Goal: Transaction & Acquisition: Book appointment/travel/reservation

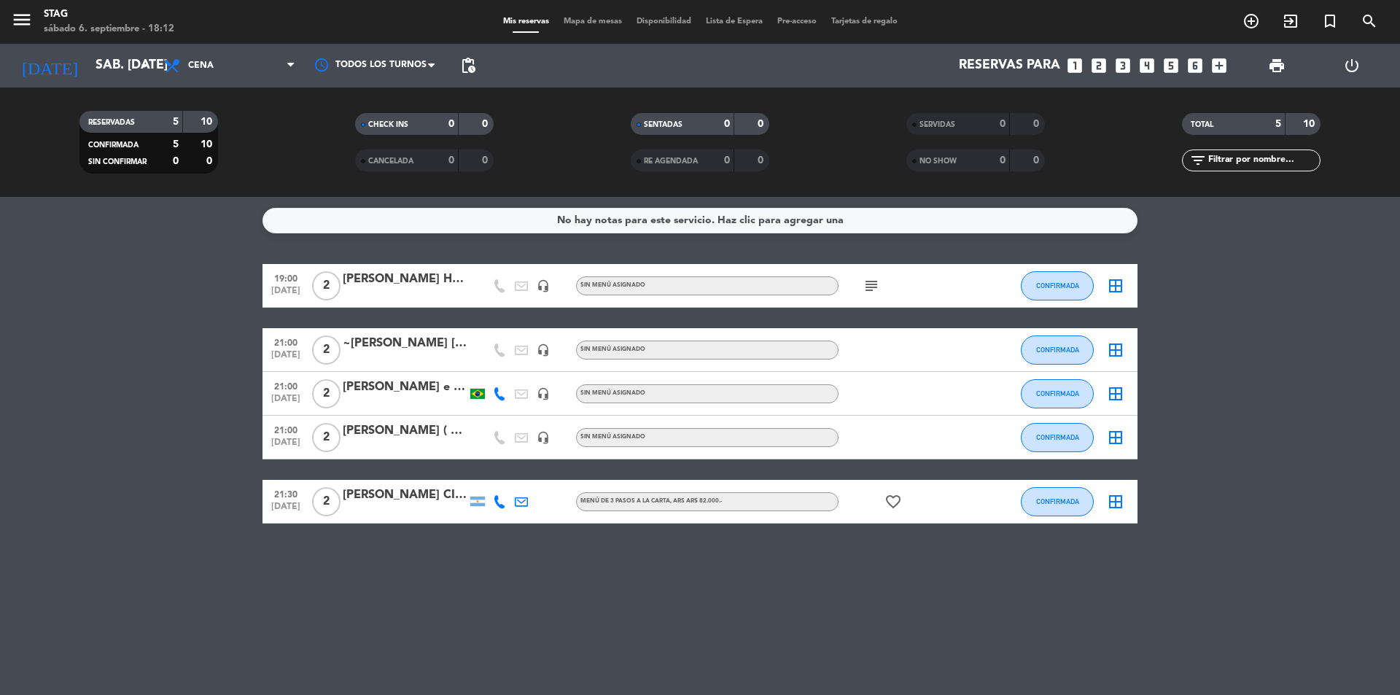
click at [405, 279] on div "[PERSON_NAME] Huesped" at bounding box center [405, 279] width 124 height 19
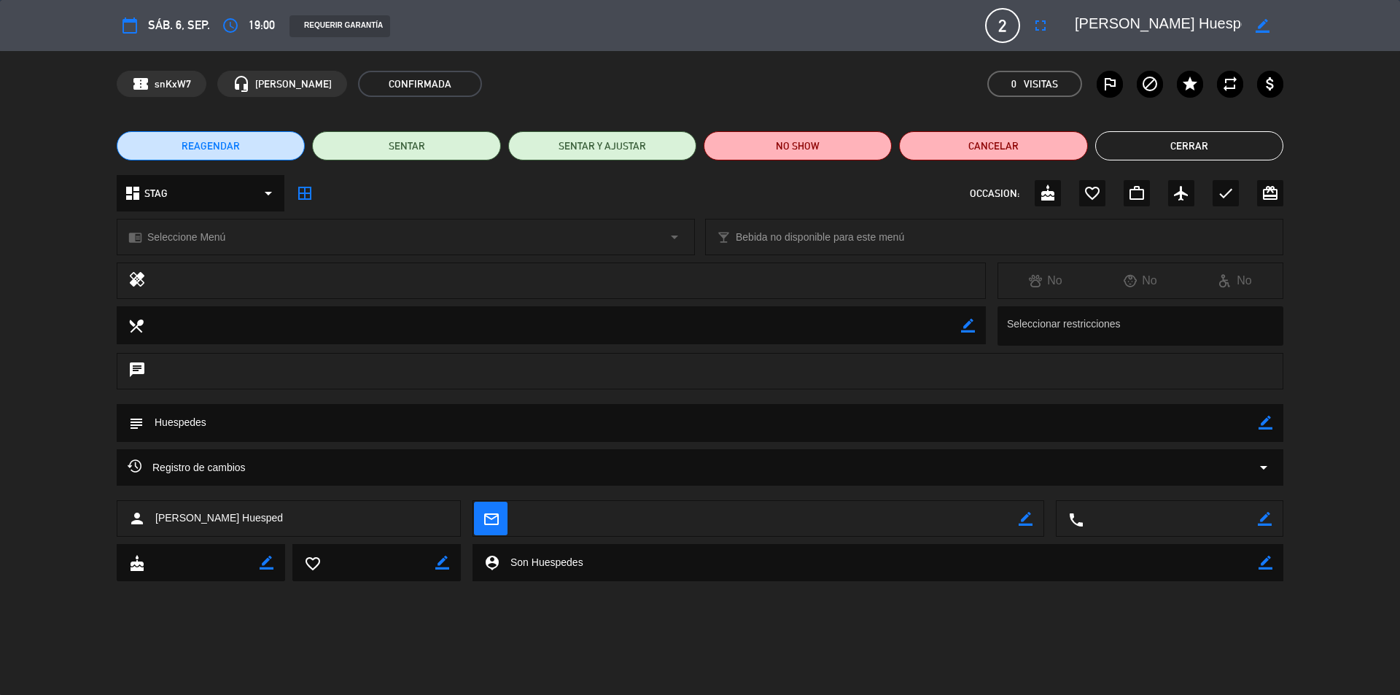
click at [1186, 152] on button "Cerrar" at bounding box center [1189, 145] width 188 height 29
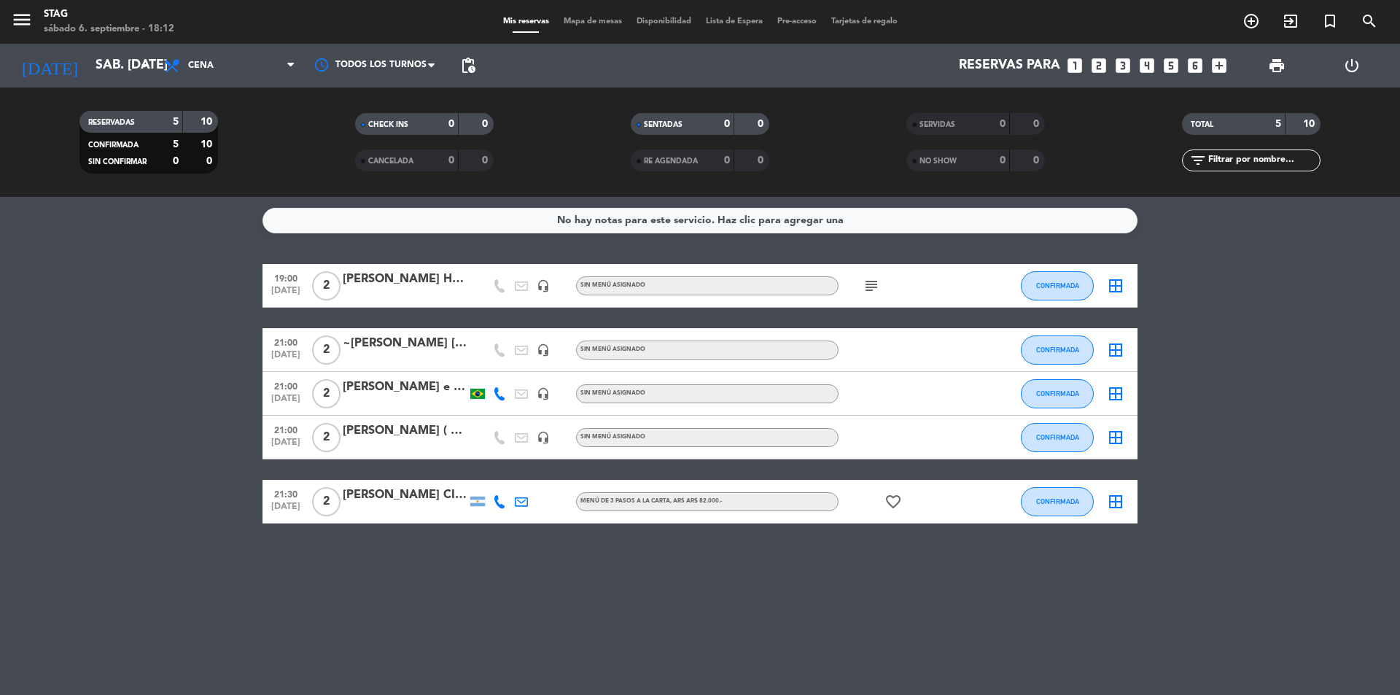
click at [873, 277] on icon "subject" at bounding box center [872, 286] width 18 height 18
click at [1098, 68] on icon "looks_two" at bounding box center [1099, 65] width 19 height 19
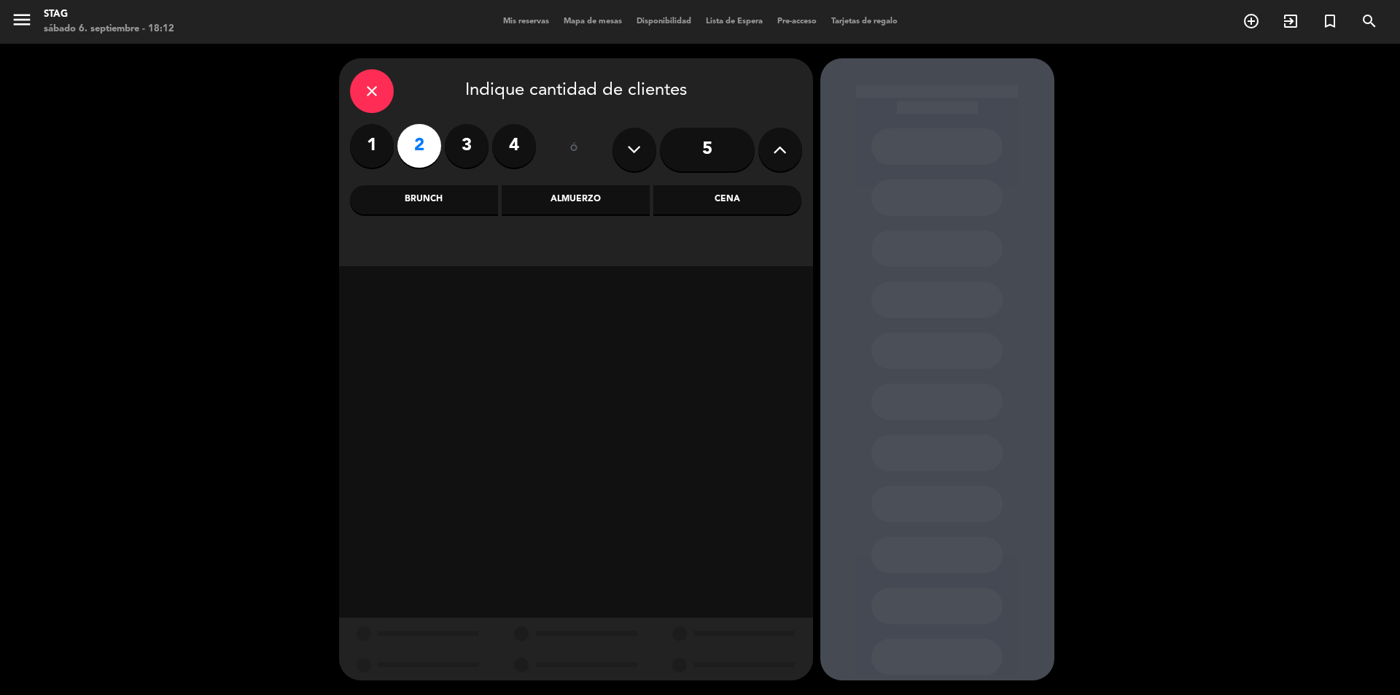
click at [685, 206] on div "Cena" at bounding box center [727, 199] width 148 height 29
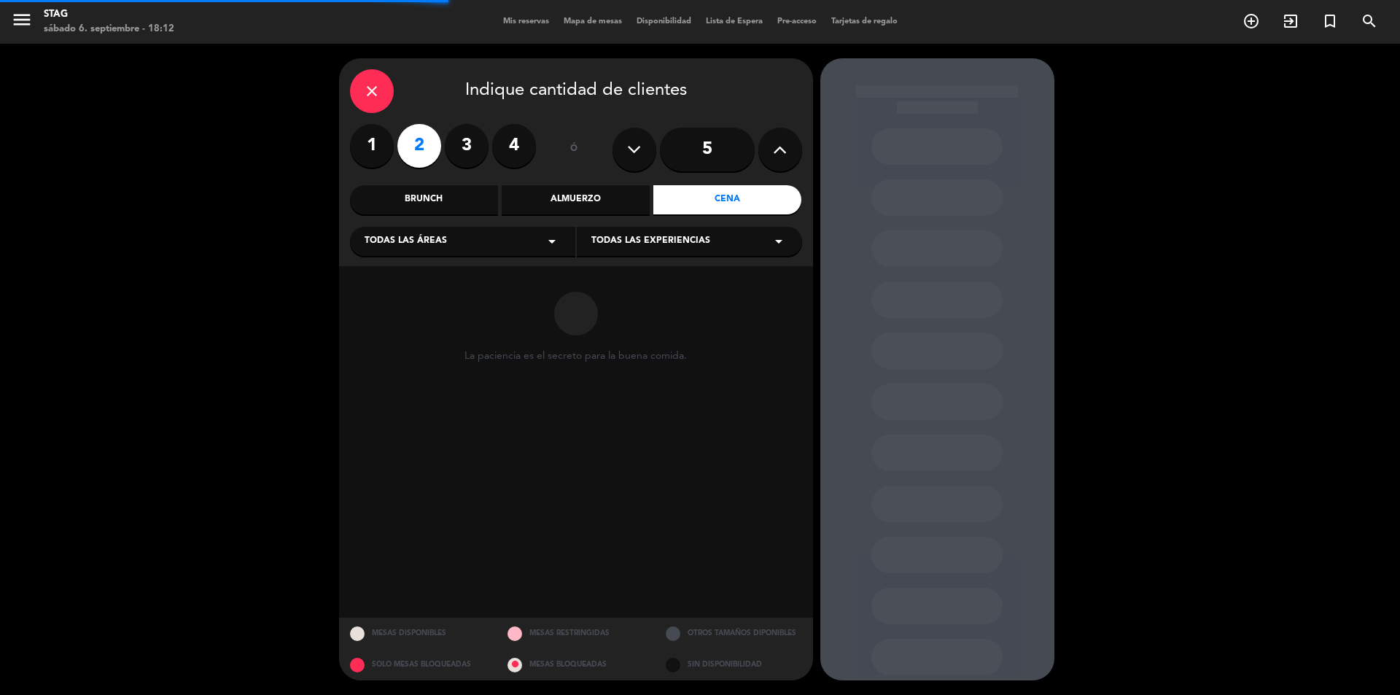
click at [492, 241] on div "Todas las áreas arrow_drop_down" at bounding box center [462, 241] width 225 height 29
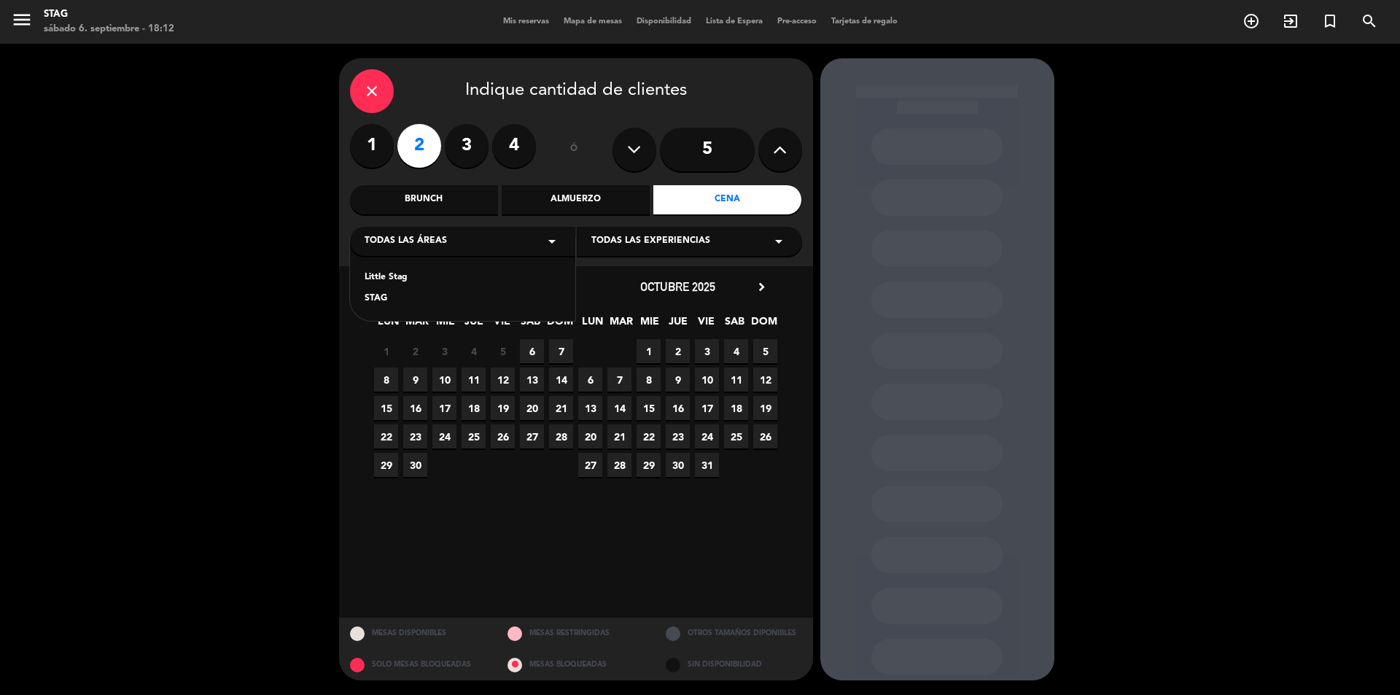
click at [387, 292] on div "Little Stag STAG" at bounding box center [462, 279] width 225 height 83
click at [372, 304] on div "STAG" at bounding box center [463, 299] width 196 height 15
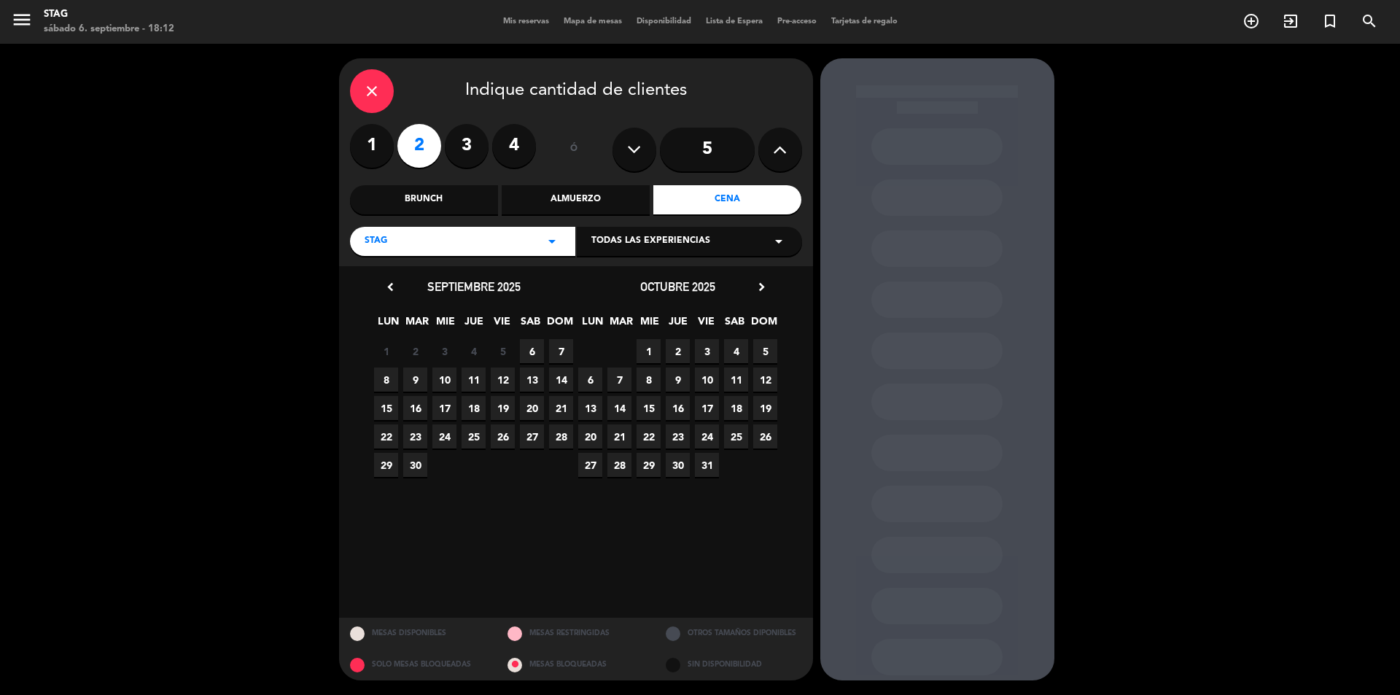
click at [523, 351] on span "6" at bounding box center [532, 351] width 24 height 24
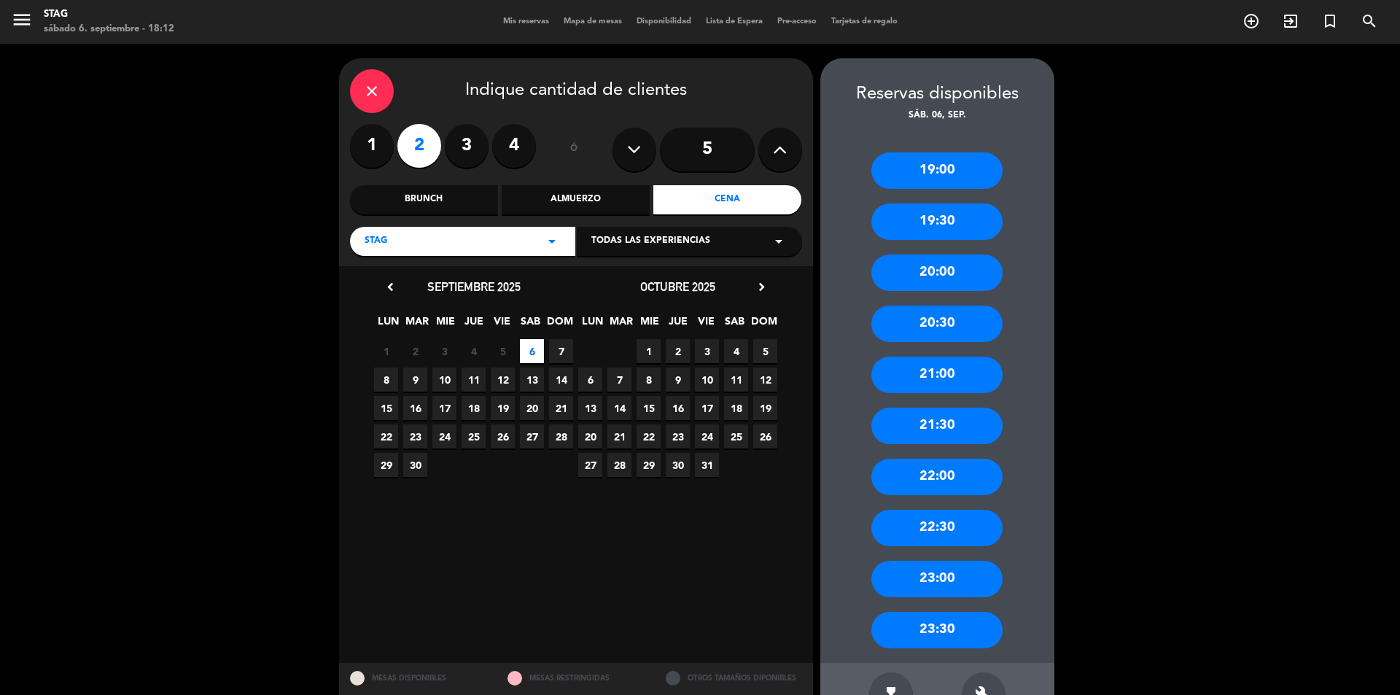
click at [952, 177] on div "19:00" at bounding box center [936, 170] width 131 height 36
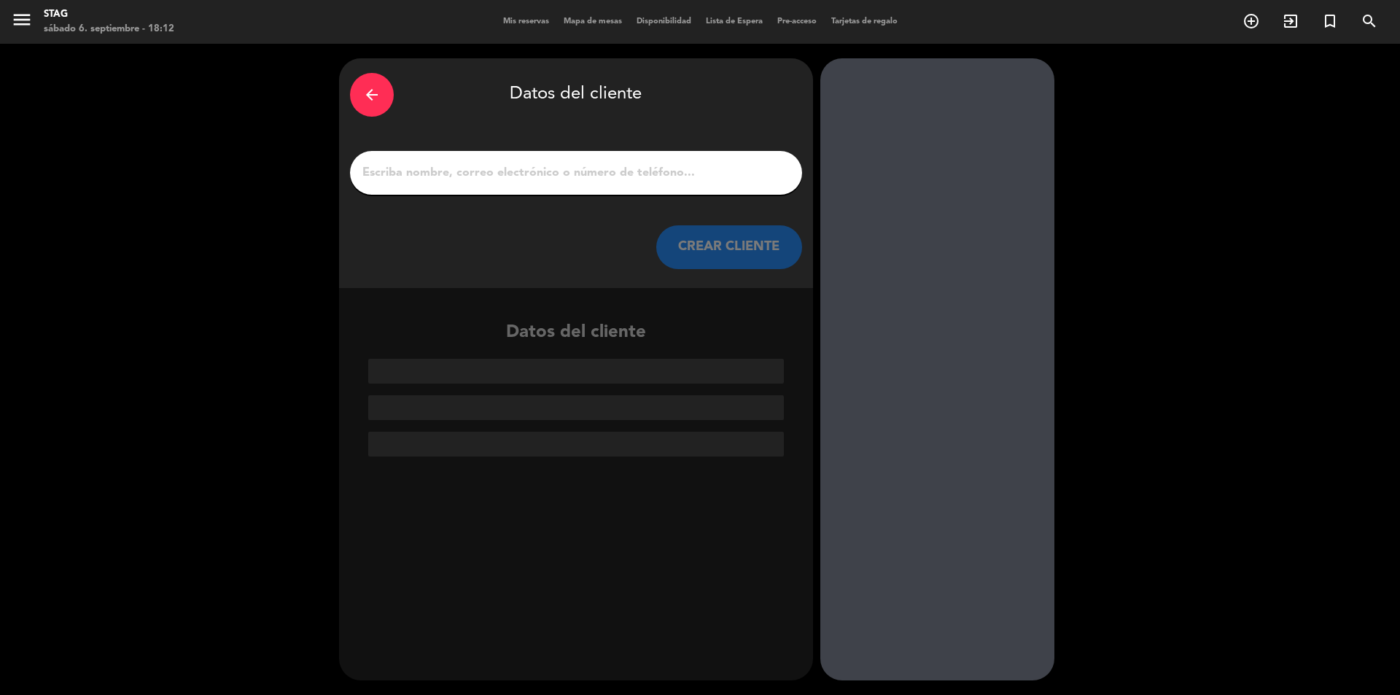
click at [662, 182] on input "1" at bounding box center [576, 173] width 430 height 20
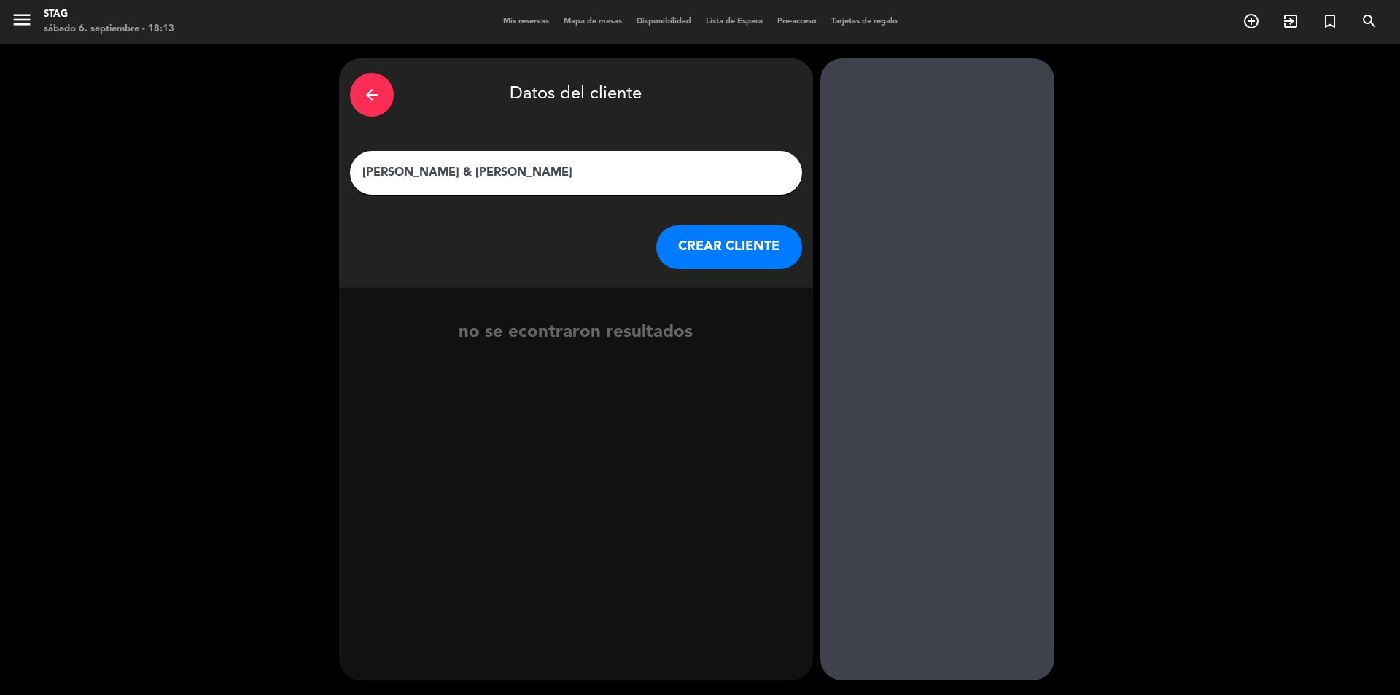
type input "[PERSON_NAME] & [PERSON_NAME]"
click at [690, 245] on button "CREAR CLIENTE" at bounding box center [729, 247] width 146 height 44
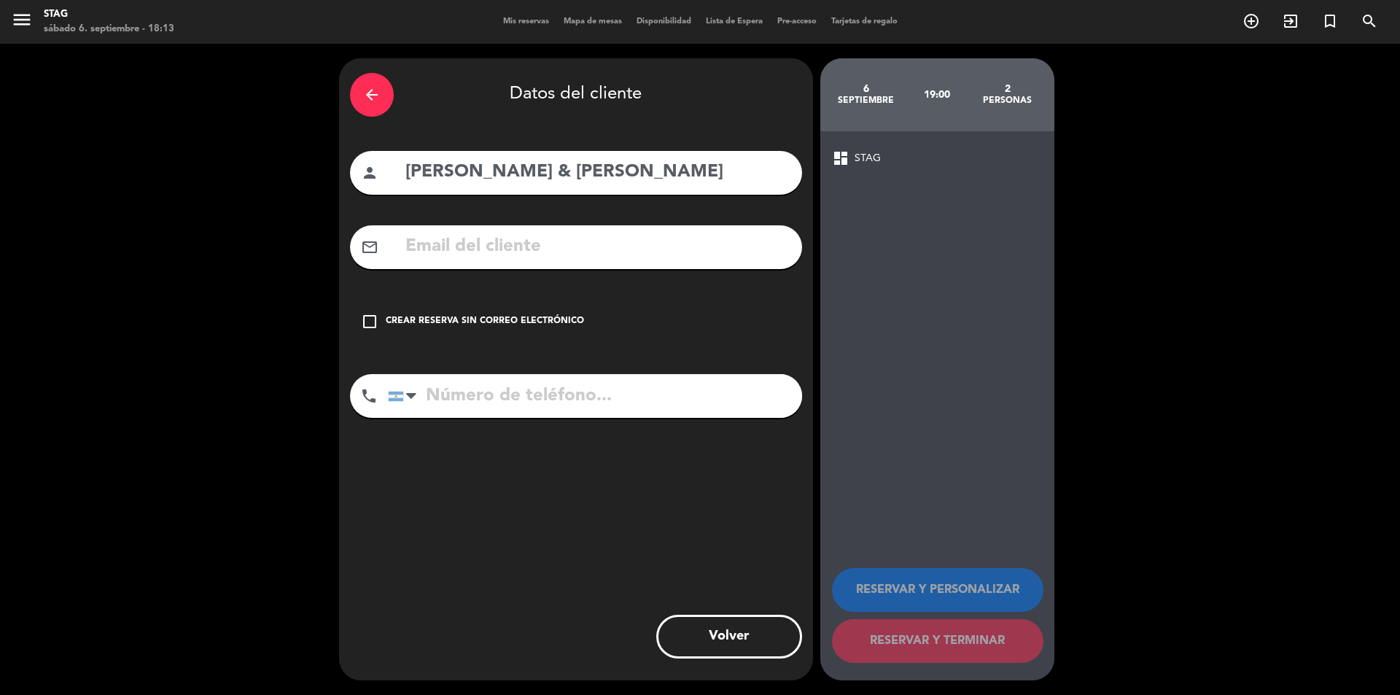
click at [493, 324] on div "Crear reserva sin correo electrónico" at bounding box center [485, 321] width 198 height 15
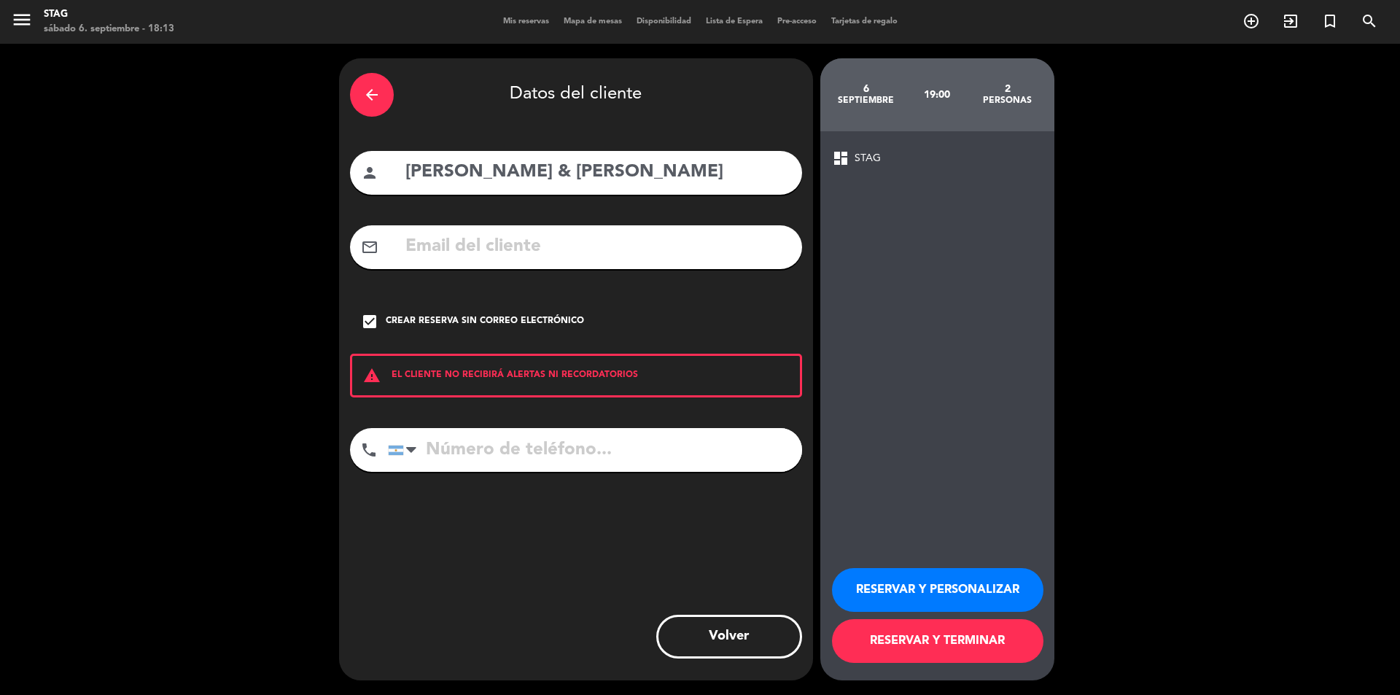
click at [950, 591] on button "RESERVAR Y PERSONALIZAR" at bounding box center [937, 590] width 211 height 44
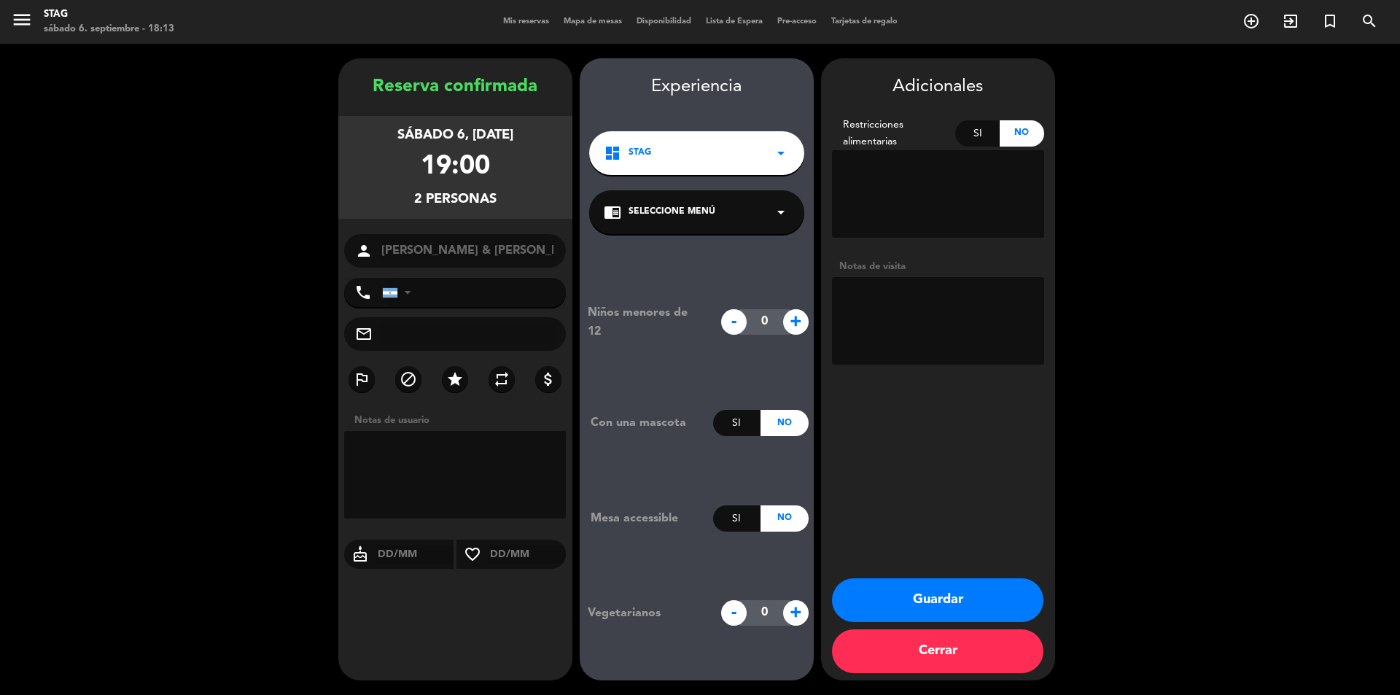
click at [974, 290] on textarea at bounding box center [938, 321] width 212 height 88
type textarea "Huéspedes 53"
click at [977, 597] on button "Guardar" at bounding box center [937, 600] width 211 height 44
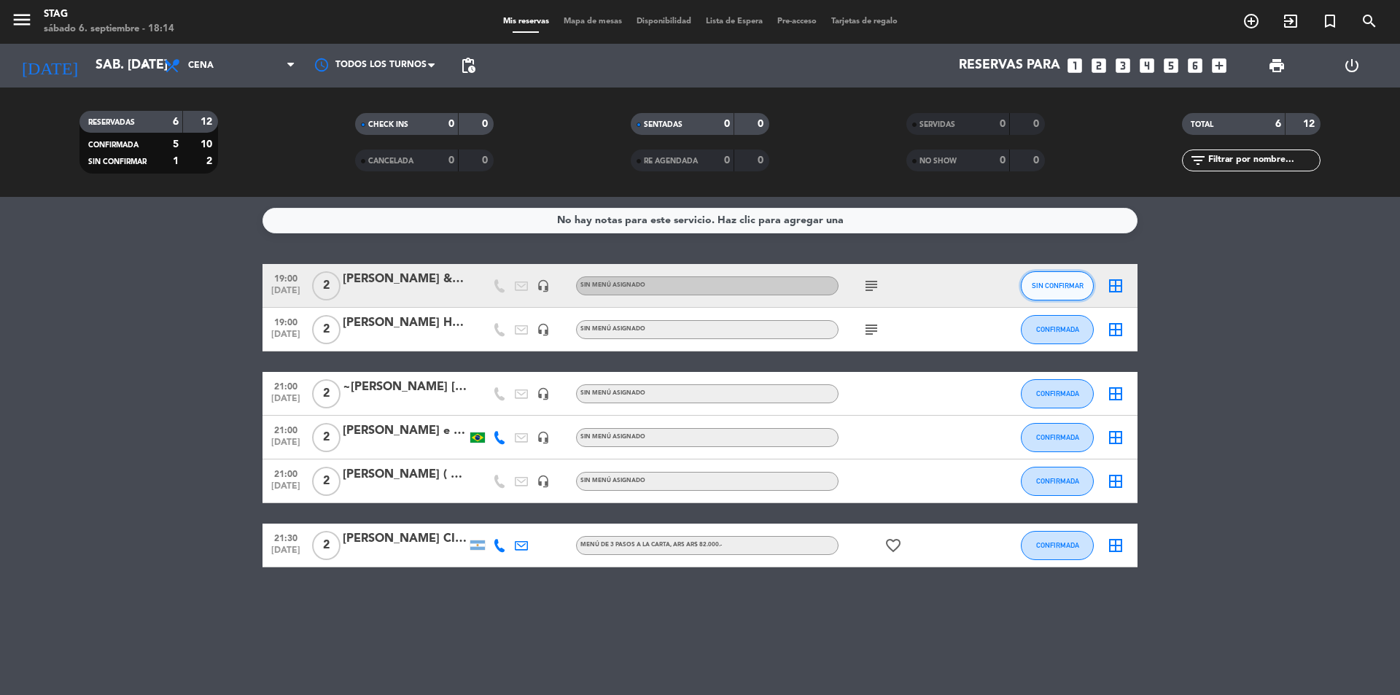
click at [1080, 283] on span "SIN CONFIRMAR" at bounding box center [1058, 286] width 52 height 8
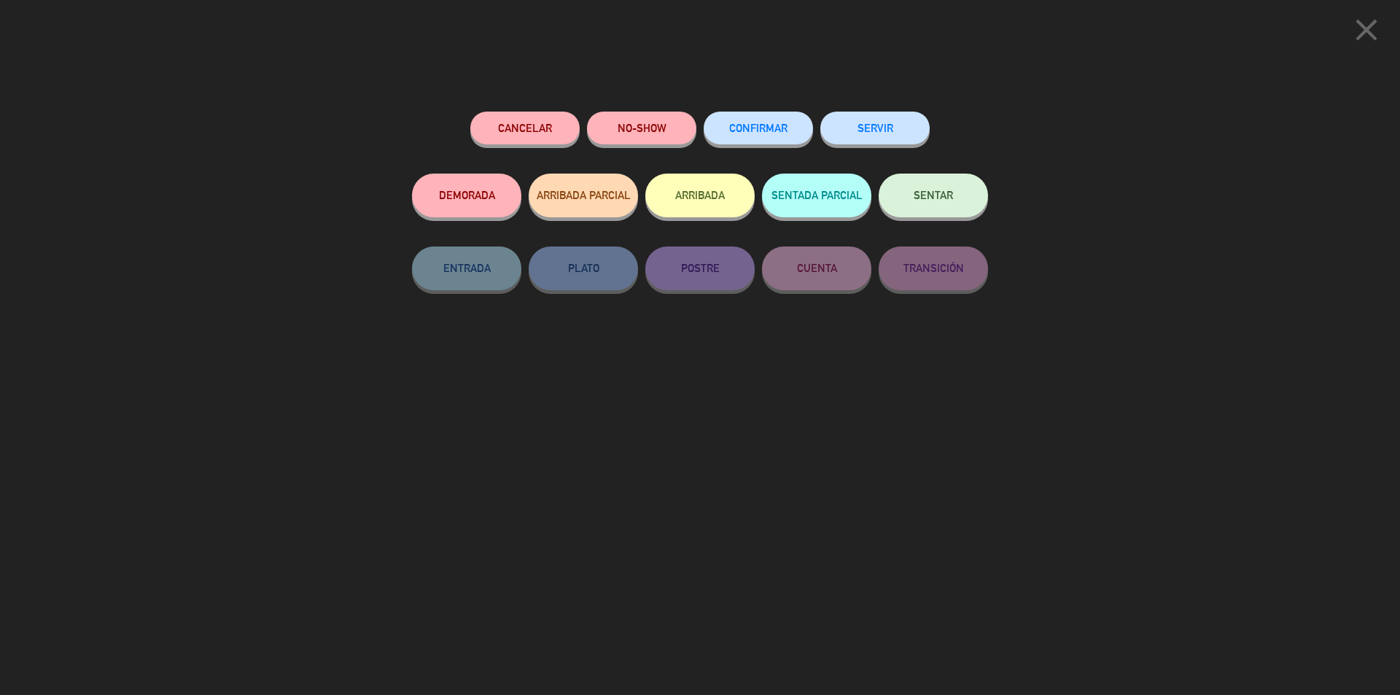
click at [748, 122] on button "CONFIRMAR" at bounding box center [758, 128] width 109 height 33
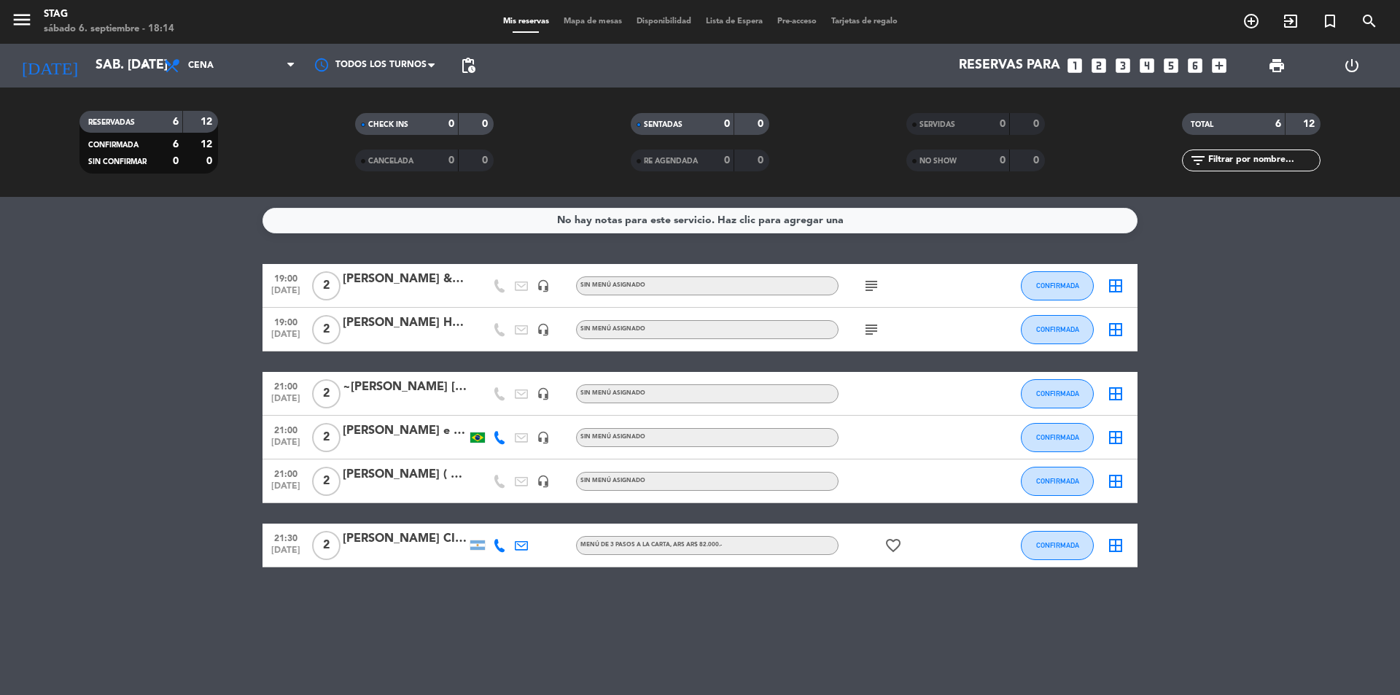
click at [880, 284] on icon "subject" at bounding box center [872, 286] width 18 height 18
click at [1201, 258] on div "No hay notas para este servicio. Haz clic para agregar una 19:00 [DATE] 2 [PERS…" at bounding box center [700, 446] width 1400 height 498
